Goal: Task Accomplishment & Management: Manage account settings

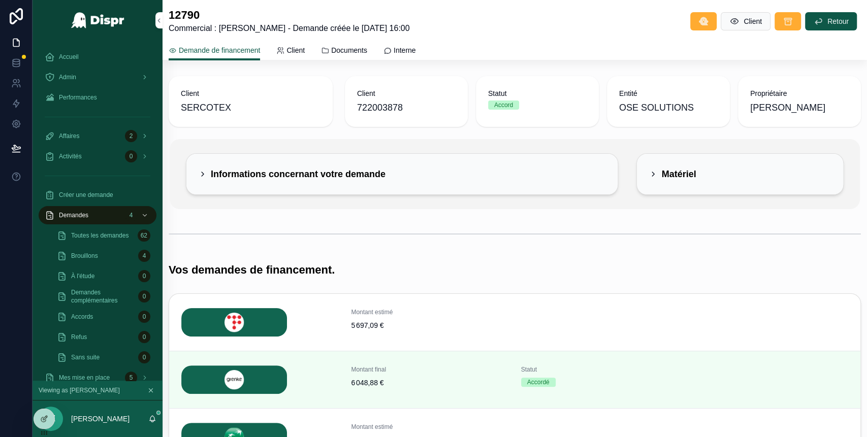
scroll to position [212, 0]
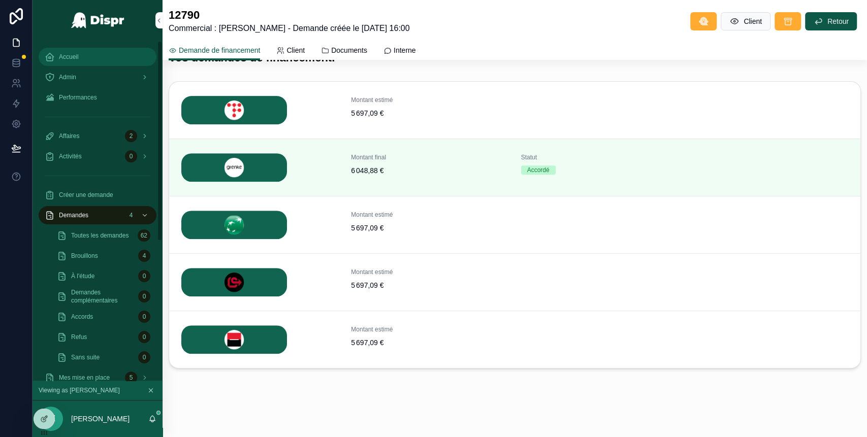
click at [94, 48] on link "Accueil" at bounding box center [98, 57] width 118 height 18
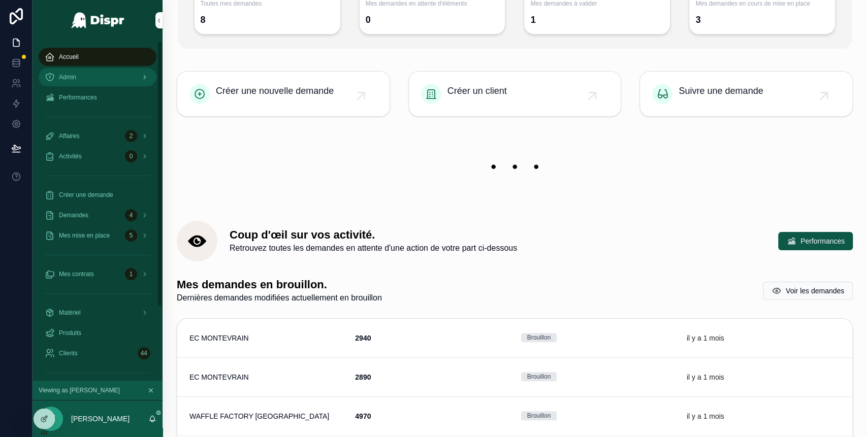
click at [93, 75] on div "Admin" at bounding box center [98, 77] width 106 height 16
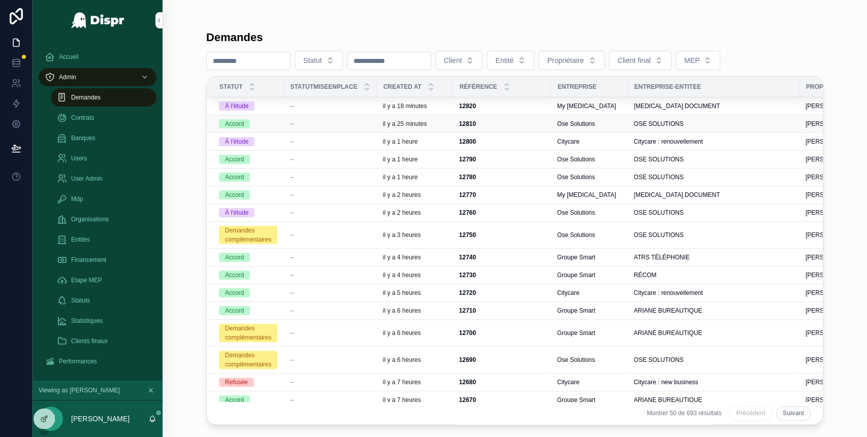
click at [277, 127] on div "Accord" at bounding box center [248, 123] width 58 height 9
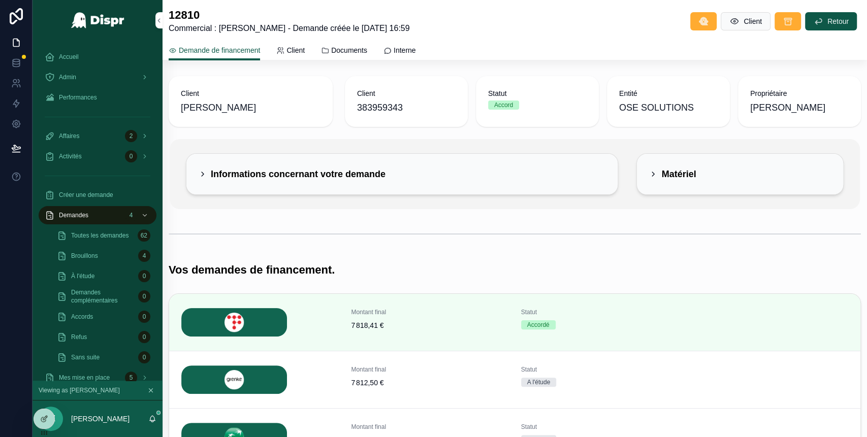
scroll to position [215, 0]
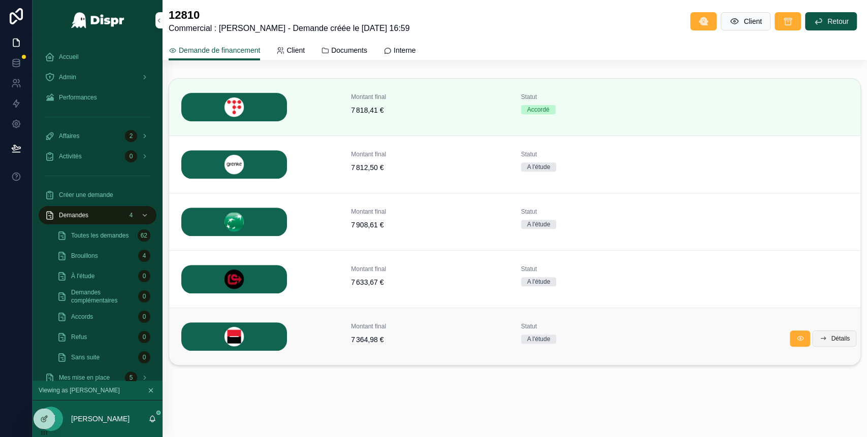
click at [817, 341] on button "Détails" at bounding box center [834, 338] width 44 height 16
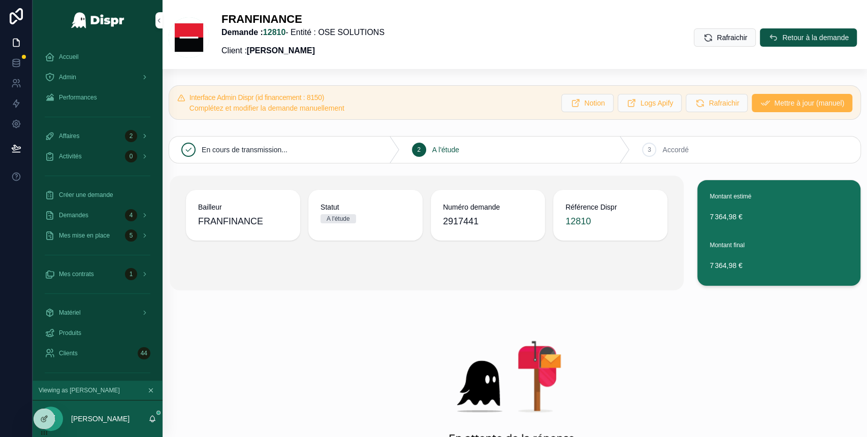
click at [774, 102] on span "Mettre à jour (manuel)" at bounding box center [809, 103] width 70 height 10
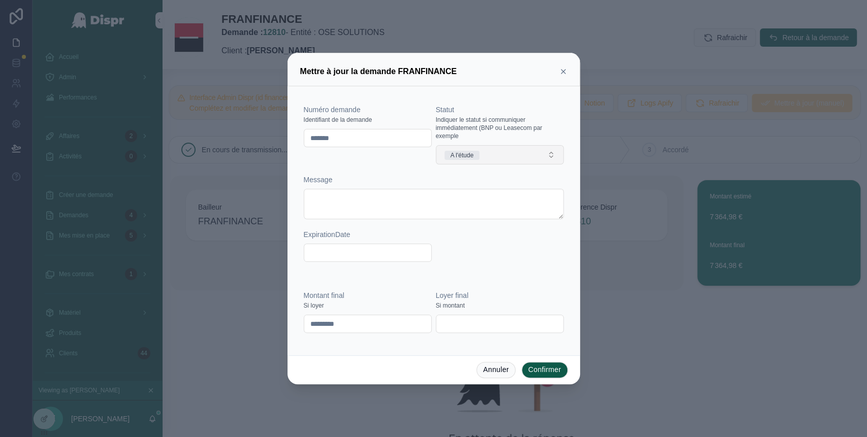
click at [521, 161] on button "A l'étude" at bounding box center [500, 154] width 128 height 19
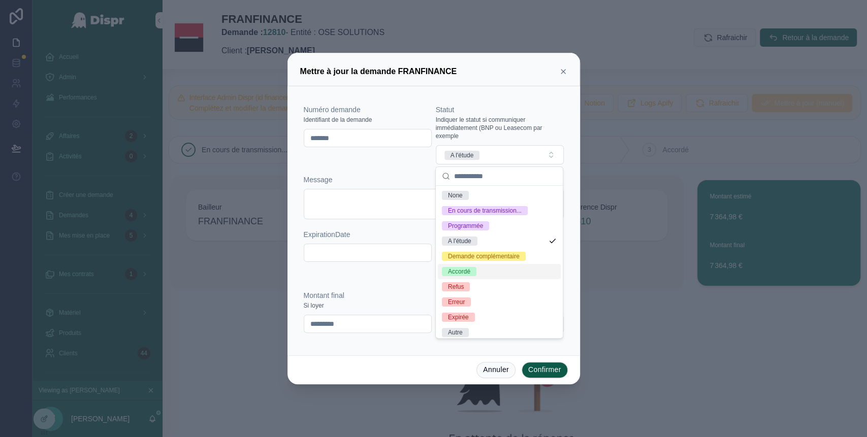
click at [470, 276] on div "Accordé" at bounding box center [459, 271] width 22 height 9
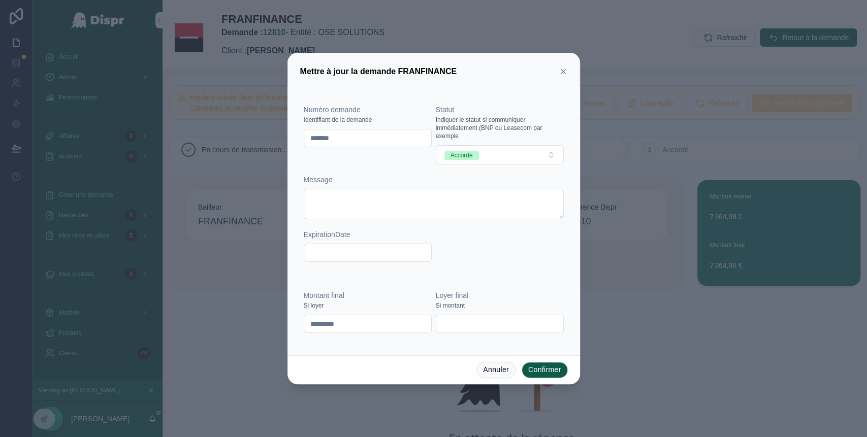
click at [537, 372] on button "Confirmer" at bounding box center [544, 370] width 46 height 16
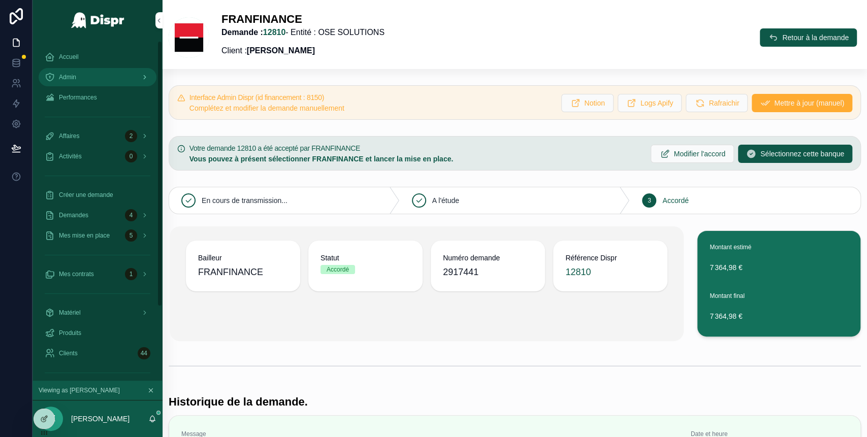
click at [69, 71] on div "Admin" at bounding box center [98, 77] width 106 height 16
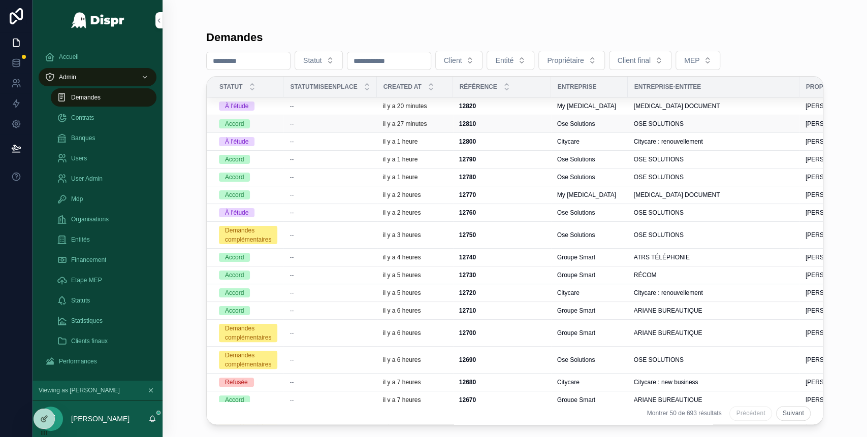
click at [274, 126] on div "Accord" at bounding box center [248, 123] width 58 height 9
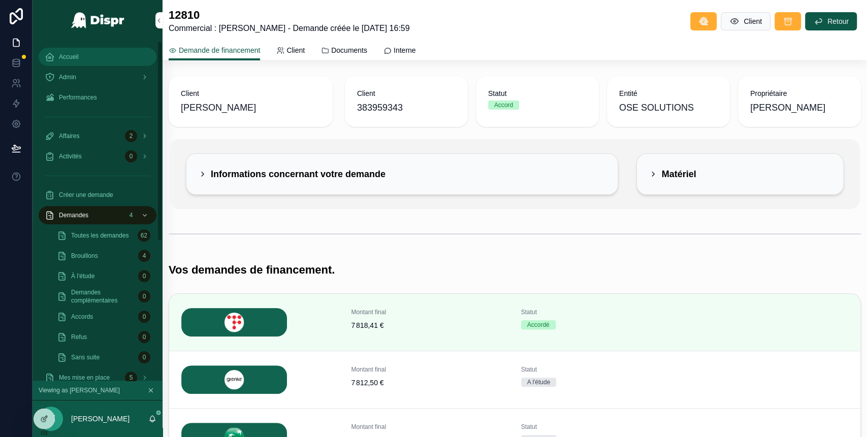
click at [77, 56] on span "Accueil" at bounding box center [69, 57] width 20 height 8
